Goal: Task Accomplishment & Management: Complete application form

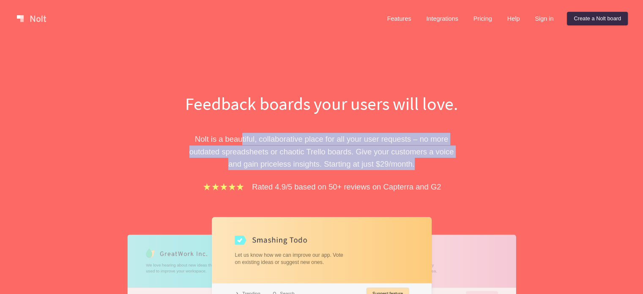
click at [440, 157] on p "[PERSON_NAME] is a beautiful, collaborative place for all your user requests – …" at bounding box center [322, 151] width 292 height 37
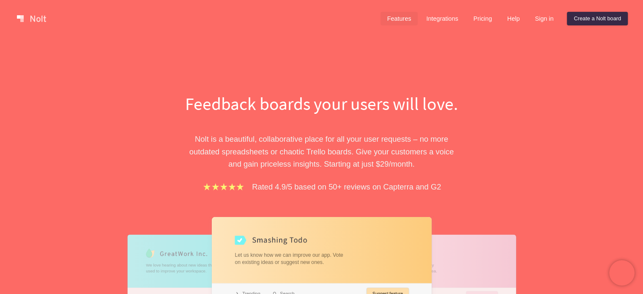
click at [403, 18] on link "Features" at bounding box center [400, 19] width 38 height 14
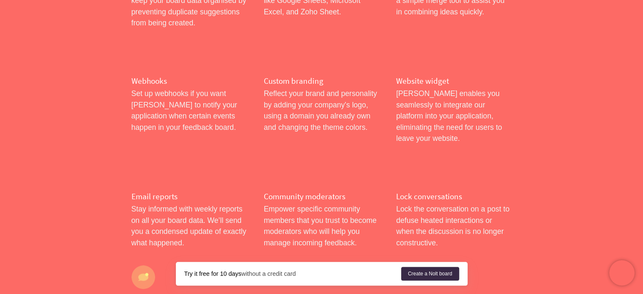
scroll to position [208, 0]
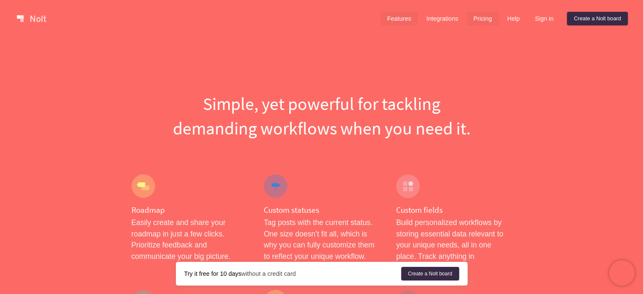
click at [475, 17] on link "Pricing" at bounding box center [483, 19] width 32 height 14
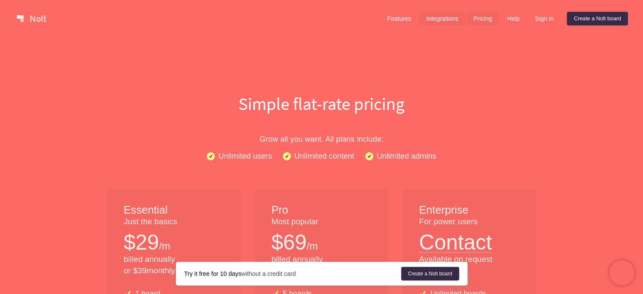
click at [437, 24] on link "Integrations" at bounding box center [442, 19] width 45 height 14
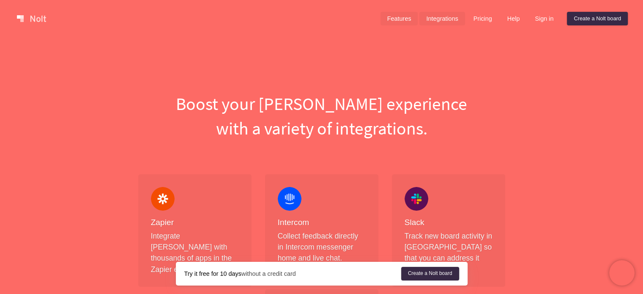
click at [402, 15] on link "Features" at bounding box center [400, 19] width 38 height 14
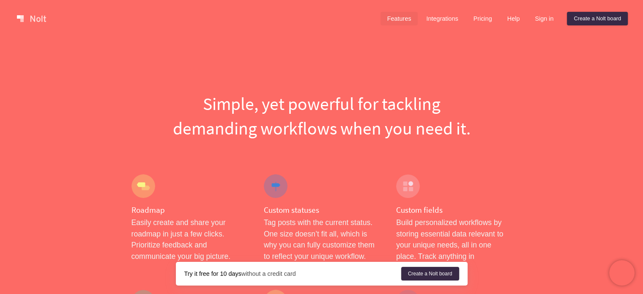
click at [44, 22] on link at bounding box center [32, 19] width 36 height 14
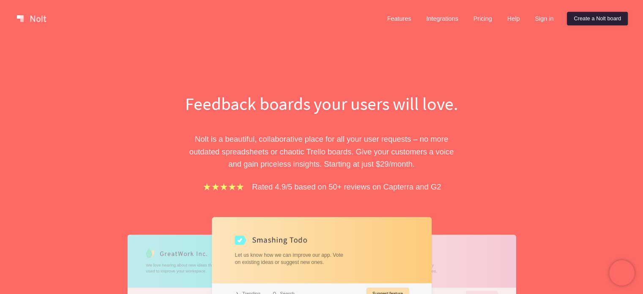
click at [584, 16] on link "Create a Nolt board" at bounding box center [597, 19] width 61 height 14
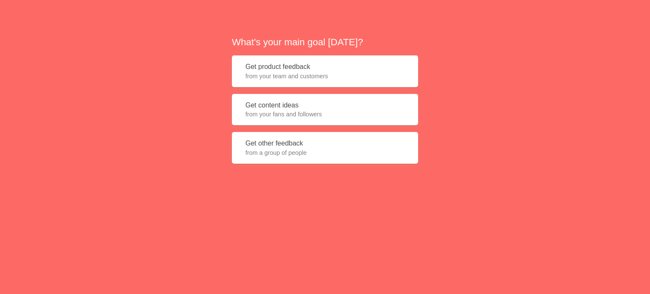
click at [345, 72] on span "from your team and customers" at bounding box center [324, 76] width 159 height 8
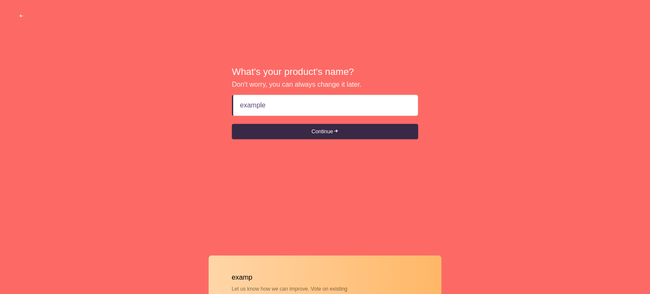
type input "example"
click at [232, 124] on button "Continue" at bounding box center [325, 131] width 186 height 15
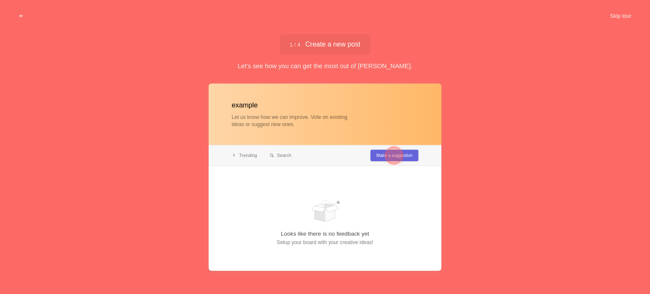
click at [395, 156] on div at bounding box center [393, 155] width 17 height 17
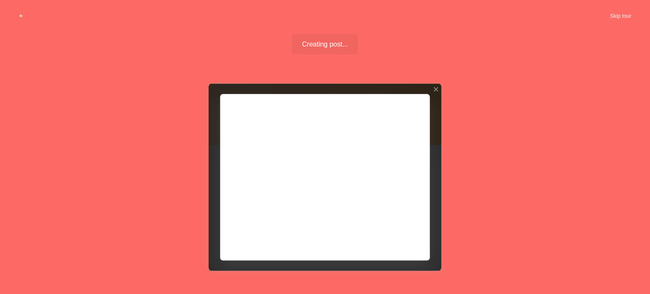
click at [329, 142] on div at bounding box center [324, 176] width 233 height 187
click at [305, 204] on div at bounding box center [324, 176] width 233 height 187
click at [390, 233] on div at bounding box center [324, 176] width 233 height 187
click at [402, 236] on div at bounding box center [324, 176] width 233 height 187
click at [391, 237] on div at bounding box center [324, 176] width 233 height 187
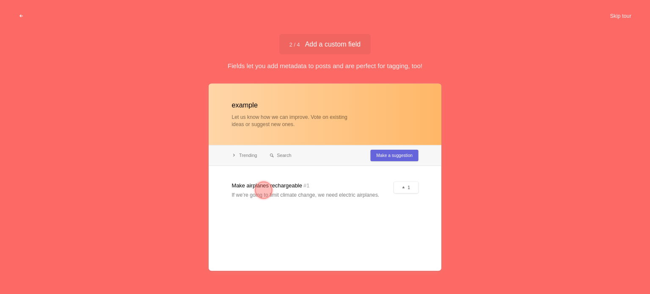
click at [260, 186] on div at bounding box center [263, 189] width 17 height 17
click at [257, 188] on div at bounding box center [263, 189] width 17 height 17
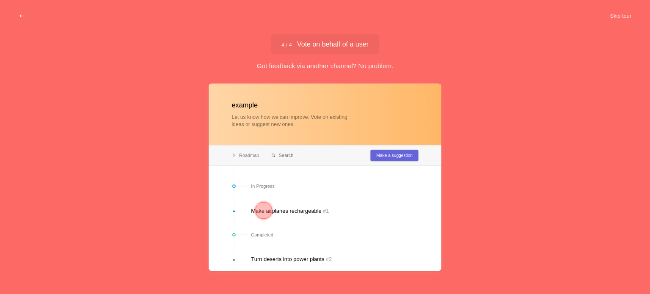
click at [387, 201] on div at bounding box center [324, 176] width 233 height 187
click at [264, 208] on div at bounding box center [263, 210] width 17 height 17
